Goal: Information Seeking & Learning: Learn about a topic

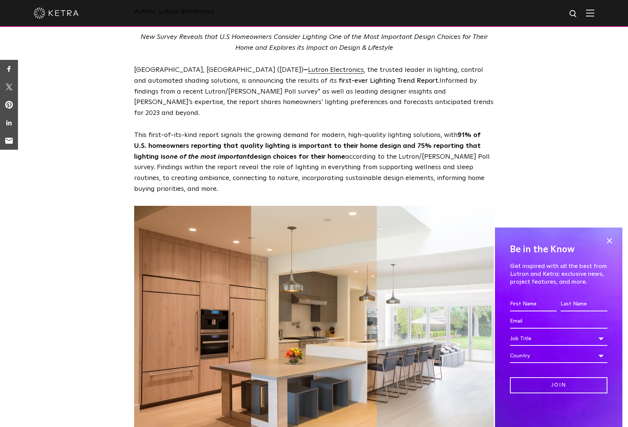
scroll to position [187, 0]
click at [611, 239] on span at bounding box center [608, 240] width 11 height 11
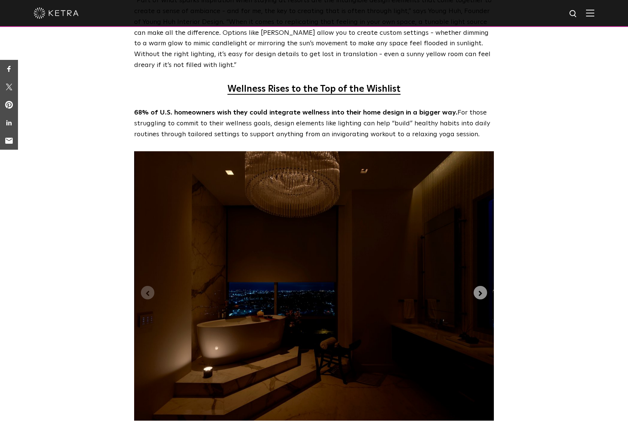
scroll to position [1686, 0]
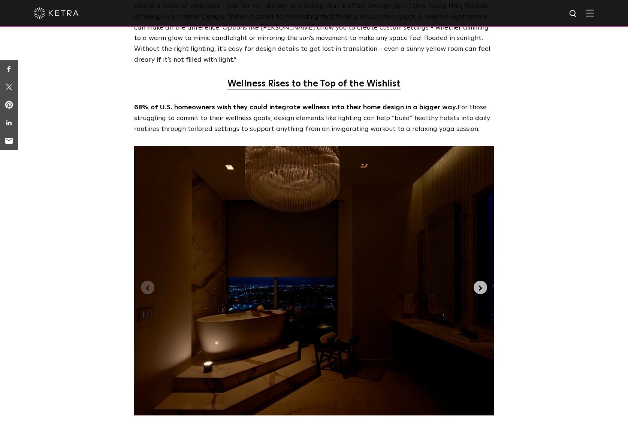
click at [478, 284] on icon "Next slide" at bounding box center [480, 288] width 8 height 8
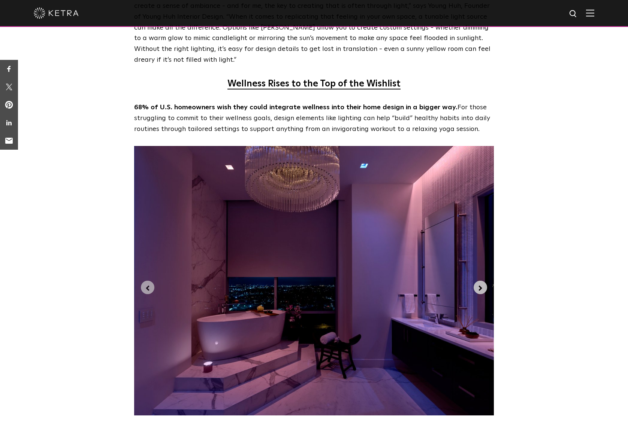
click at [481, 283] on span "Next slide" at bounding box center [480, 288] width 8 height 10
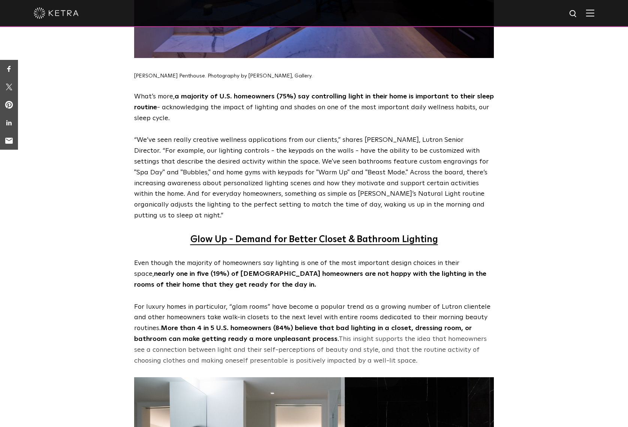
scroll to position [2060, 0]
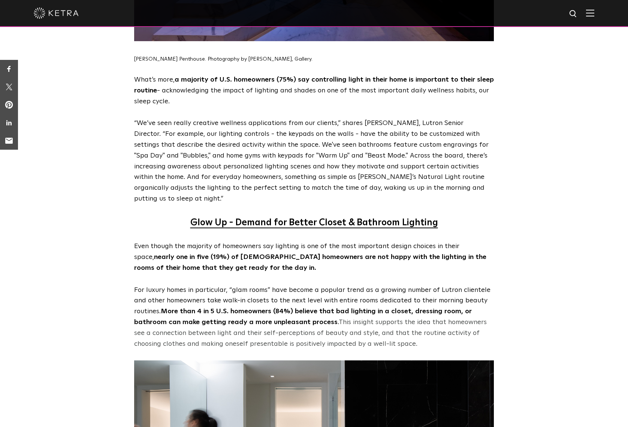
click at [441, 216] on p "Glow Up - Demand for Better Closet & Bathroom Lighting" at bounding box center [314, 223] width 360 height 14
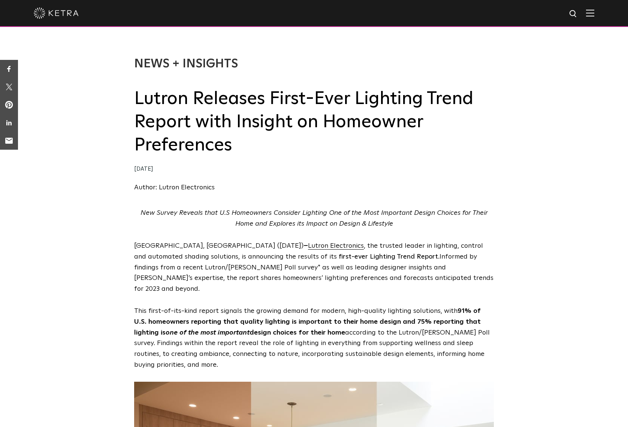
scroll to position [0, 0]
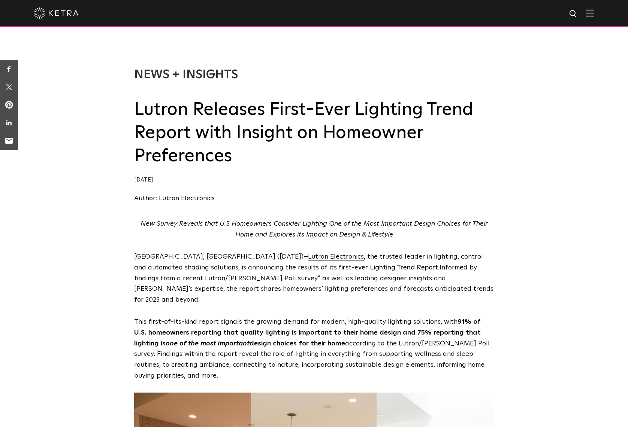
click at [56, 14] on img at bounding box center [56, 12] width 45 height 11
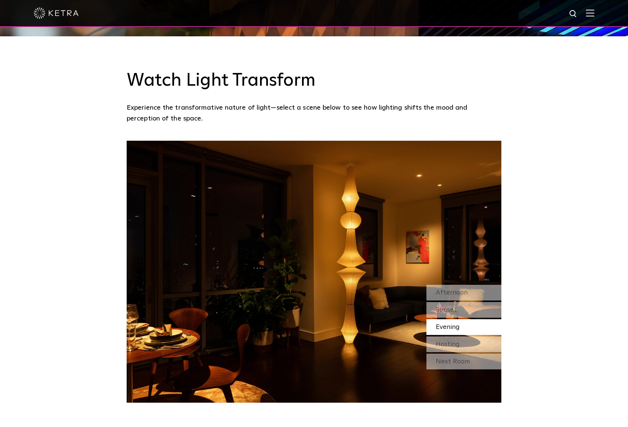
scroll to position [674, 0]
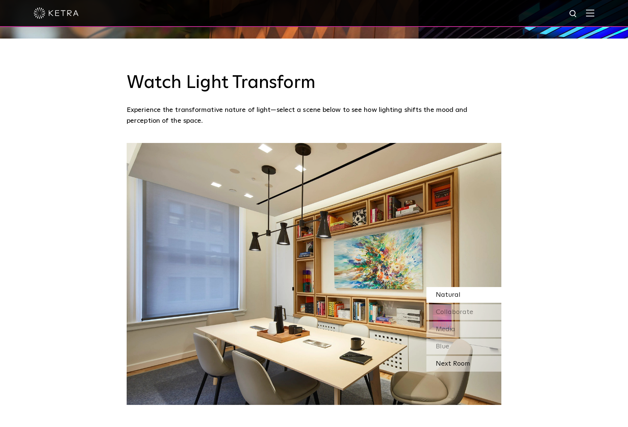
click at [464, 356] on div "Next Room" at bounding box center [463, 364] width 75 height 16
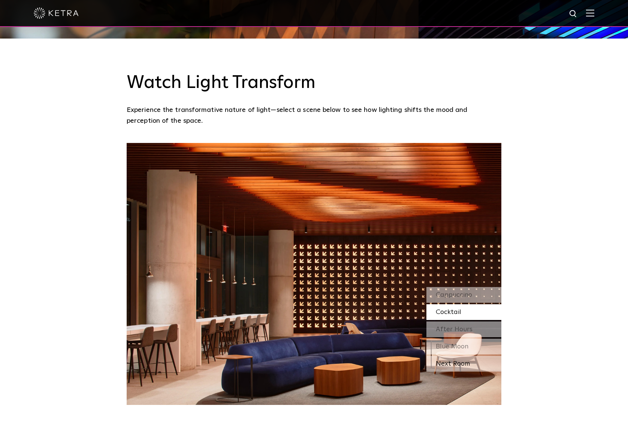
click at [462, 356] on div "Next Room" at bounding box center [463, 364] width 75 height 16
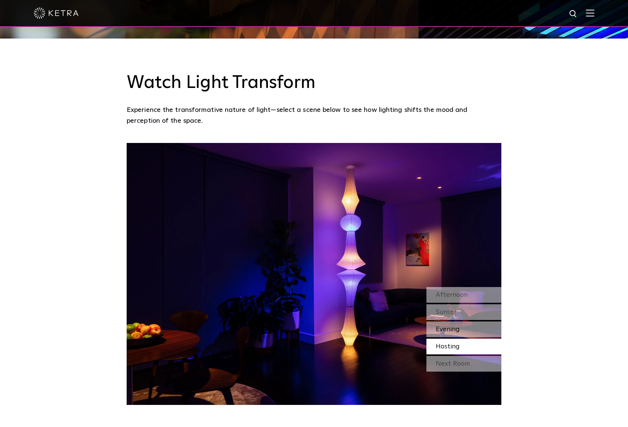
click at [443, 326] on span "Evening" at bounding box center [448, 329] width 24 height 7
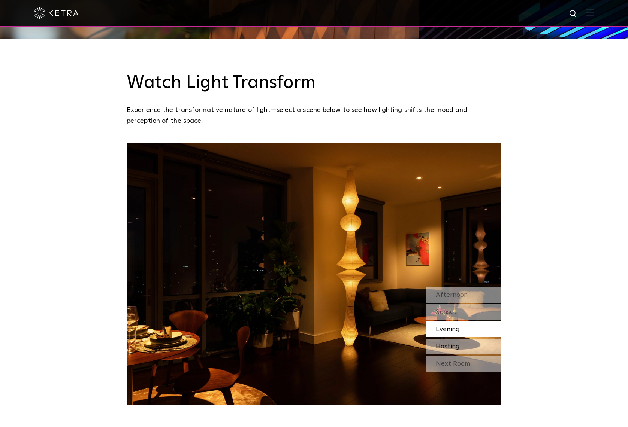
click at [450, 343] on span "Hosting" at bounding box center [448, 346] width 24 height 7
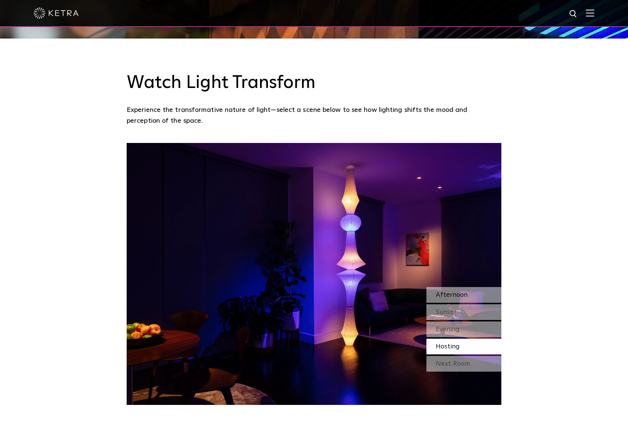
click at [449, 292] on span "Afternoon" at bounding box center [452, 295] width 32 height 7
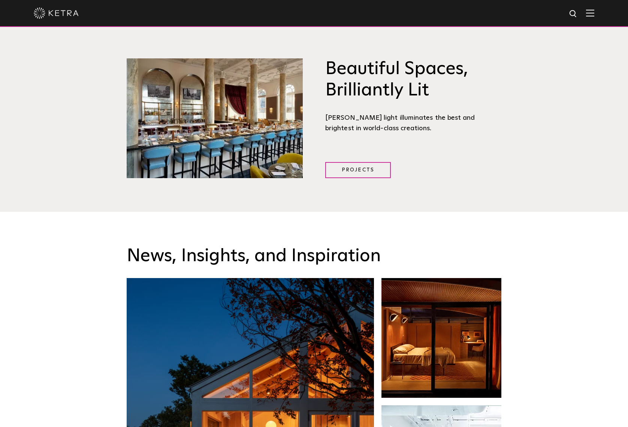
scroll to position [1086, 0]
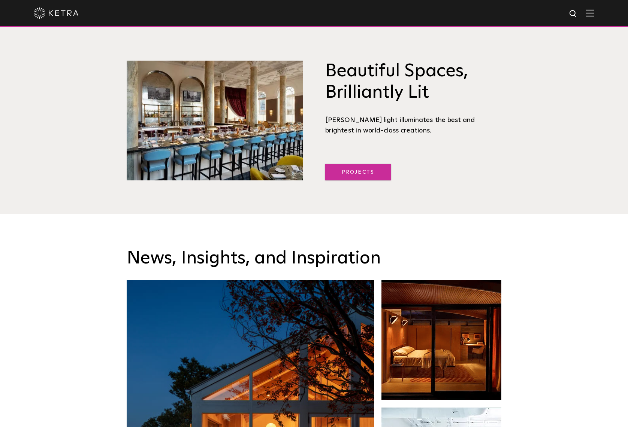
click at [361, 164] on link "Projects" at bounding box center [358, 172] width 66 height 16
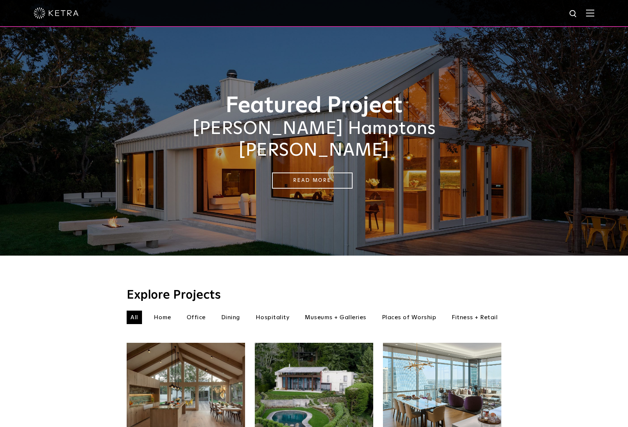
click at [273, 311] on li "Hospitality" at bounding box center [273, 317] width 42 height 13
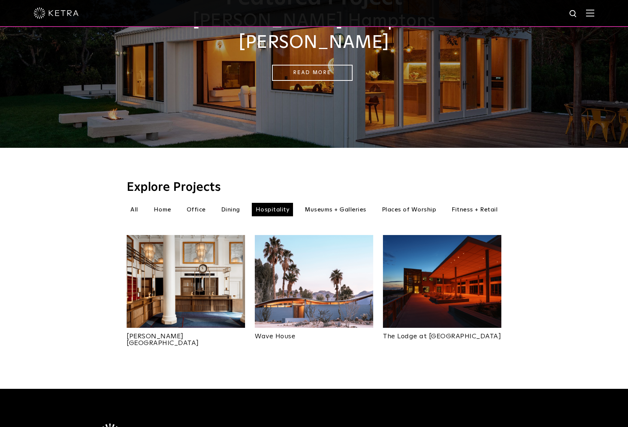
scroll to position [112, 0]
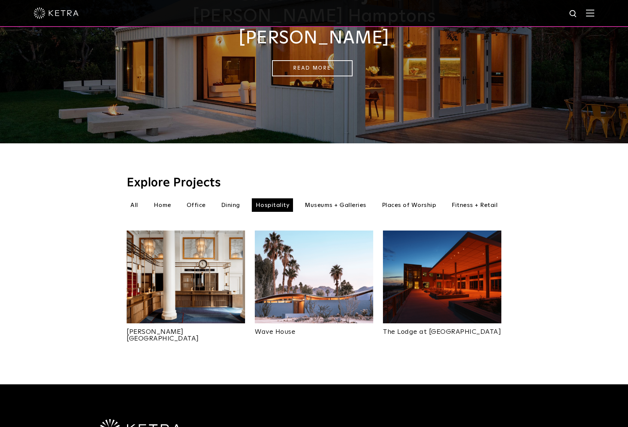
click at [459, 273] on img at bounding box center [442, 277] width 118 height 93
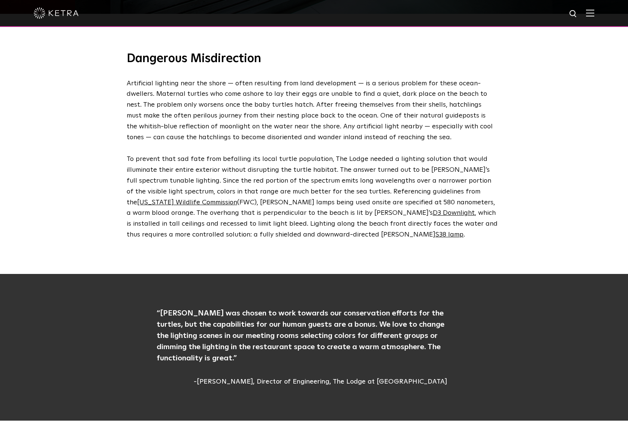
scroll to position [786, 0]
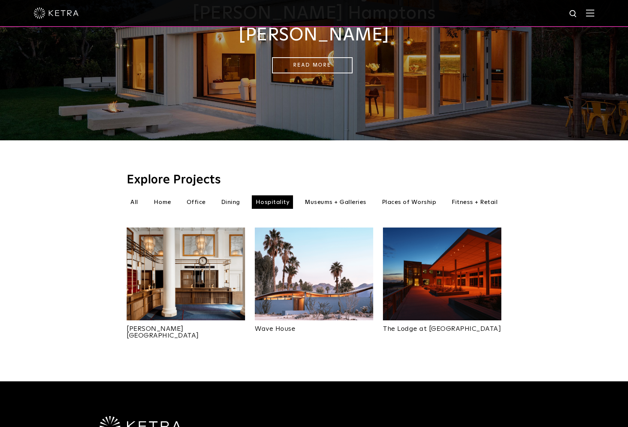
click at [336, 267] on img at bounding box center [314, 274] width 118 height 93
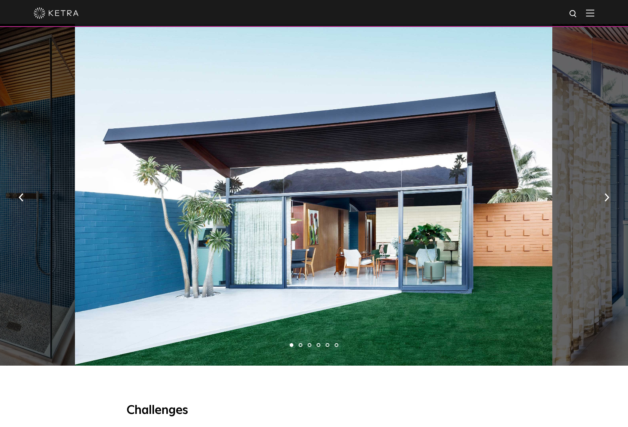
scroll to position [524, 0]
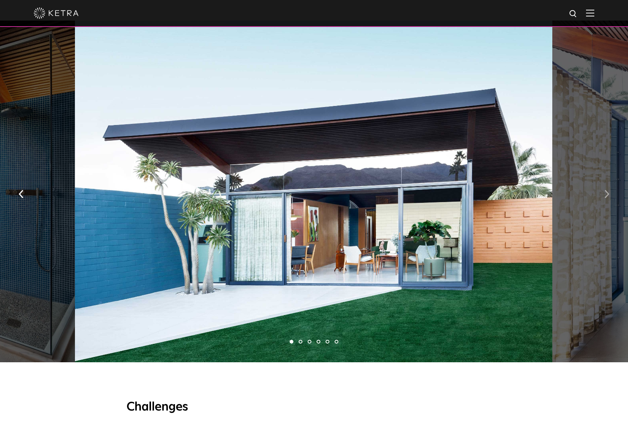
click at [609, 191] on button "button" at bounding box center [606, 194] width 16 height 26
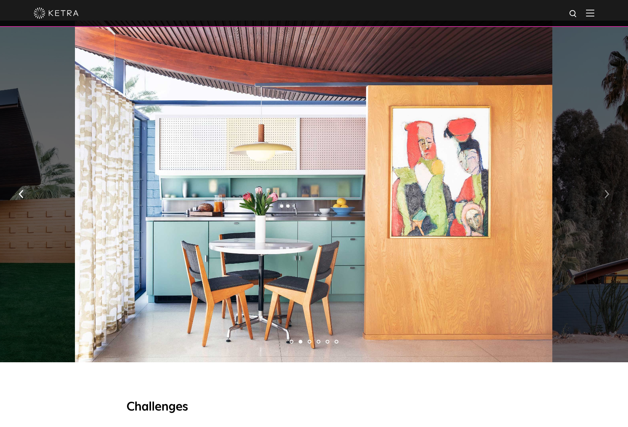
click at [607, 190] on img "button" at bounding box center [606, 194] width 5 height 8
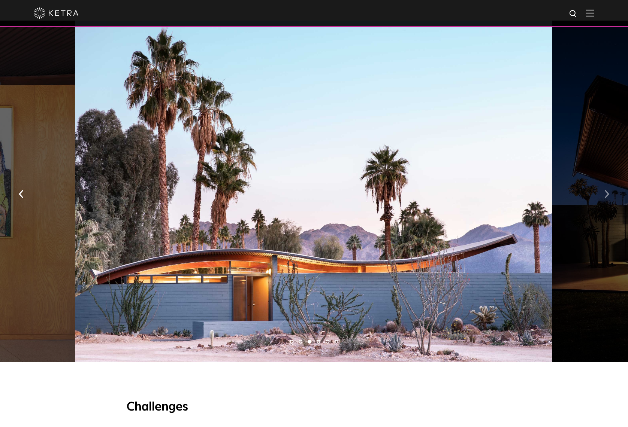
click at [607, 190] on img "button" at bounding box center [606, 194] width 5 height 8
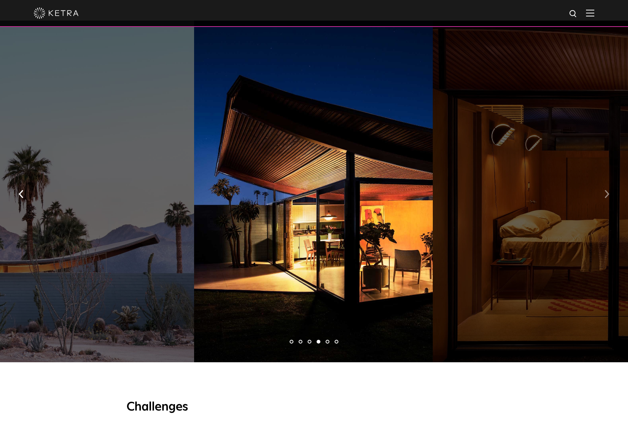
click at [607, 190] on img "button" at bounding box center [606, 194] width 5 height 8
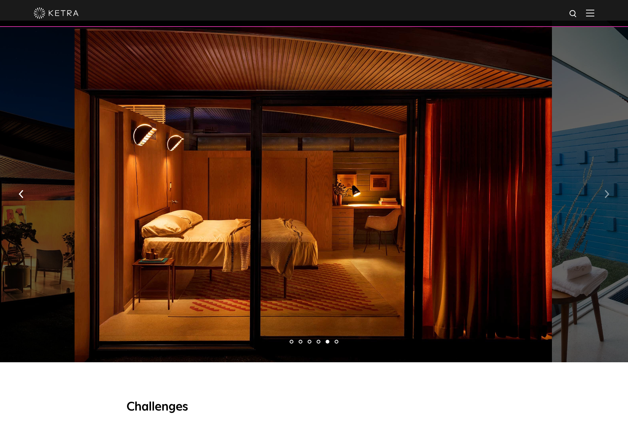
click at [607, 190] on img "button" at bounding box center [606, 194] width 5 height 8
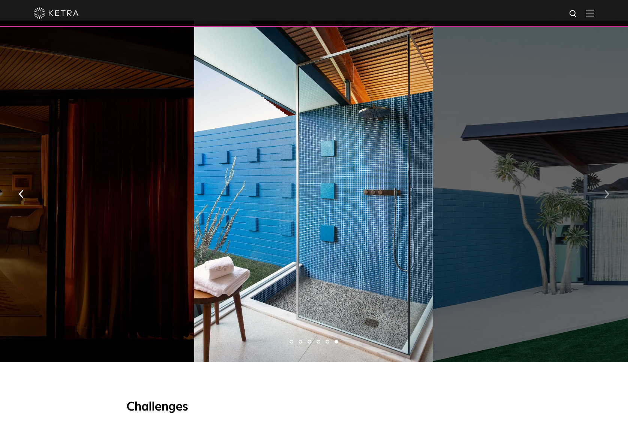
click at [607, 190] on img "button" at bounding box center [606, 194] width 5 height 8
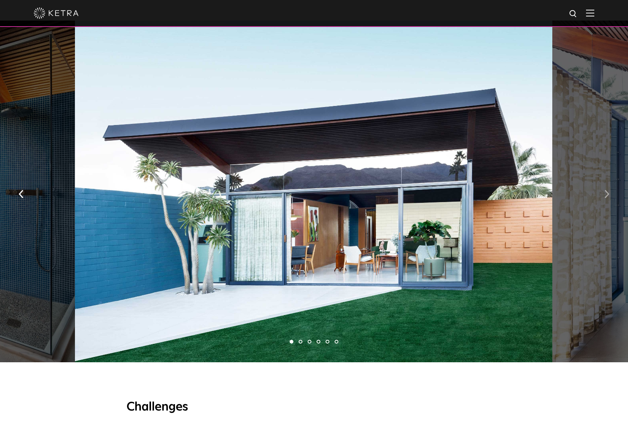
click at [607, 190] on img "button" at bounding box center [606, 194] width 5 height 8
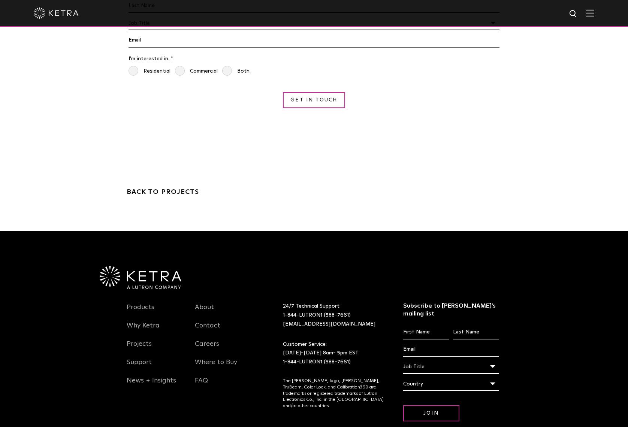
scroll to position [2898, 0]
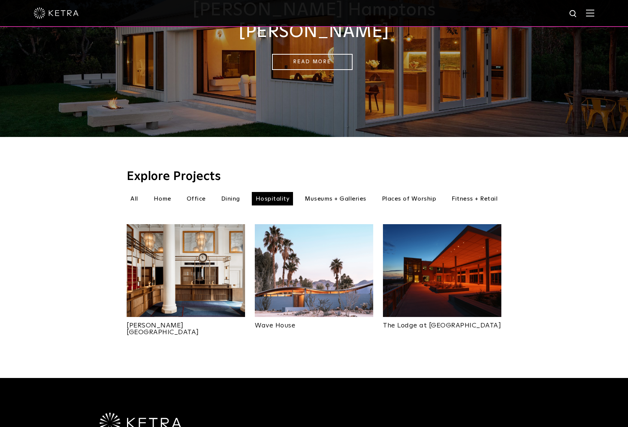
click at [207, 269] on img at bounding box center [186, 270] width 118 height 93
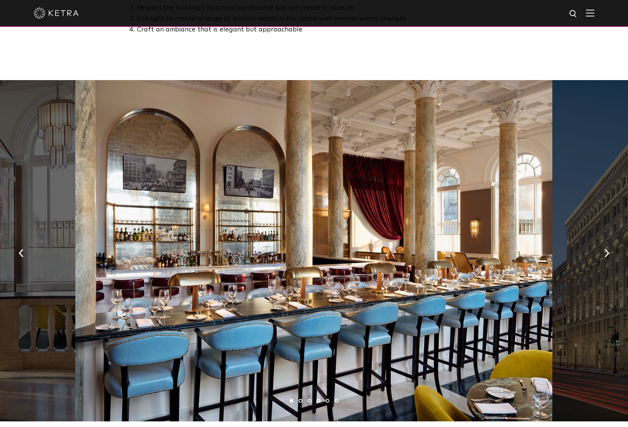
scroll to position [535, 0]
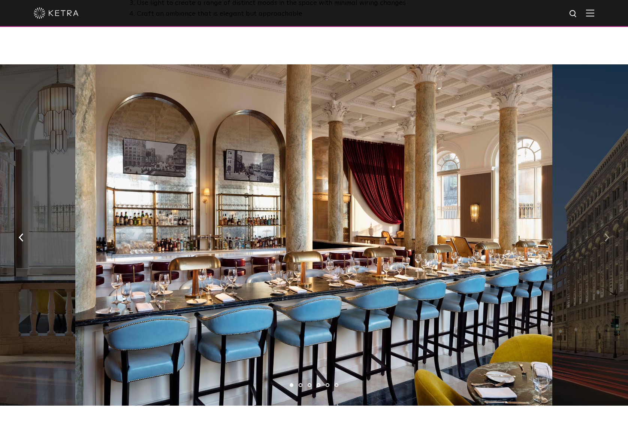
click at [609, 224] on button "button" at bounding box center [606, 237] width 16 height 26
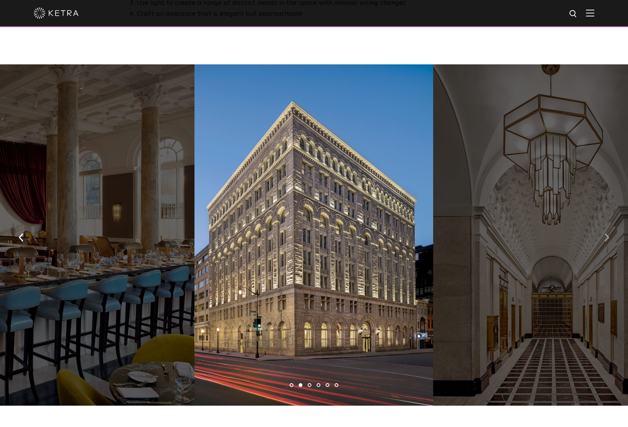
click at [609, 224] on button "button" at bounding box center [606, 237] width 16 height 26
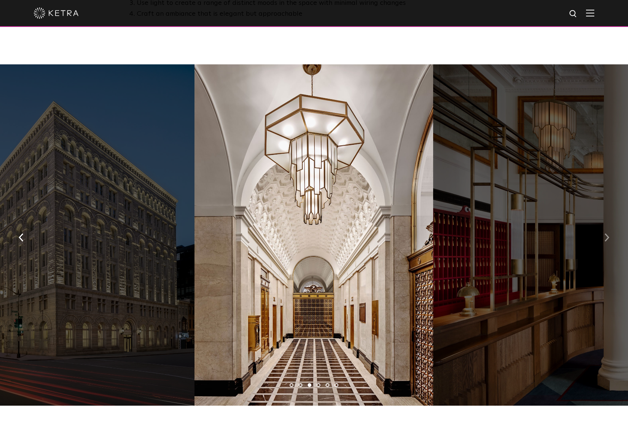
click at [609, 224] on button "button" at bounding box center [606, 237] width 16 height 26
